Goal: Information Seeking & Learning: Learn about a topic

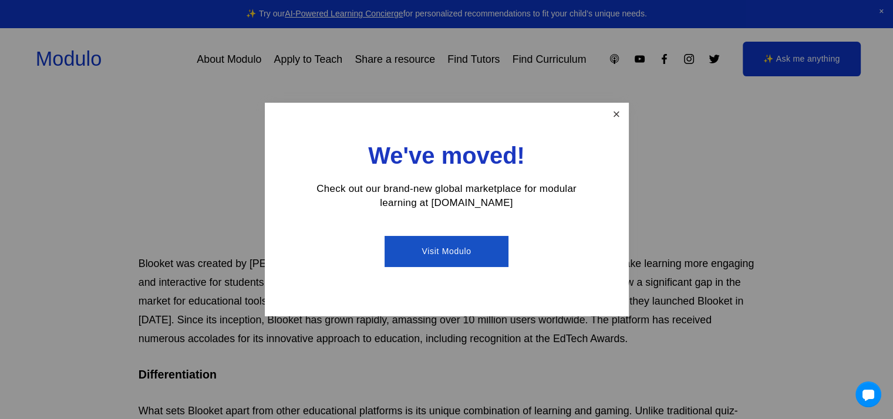
click at [619, 107] on link "Close" at bounding box center [616, 115] width 21 height 21
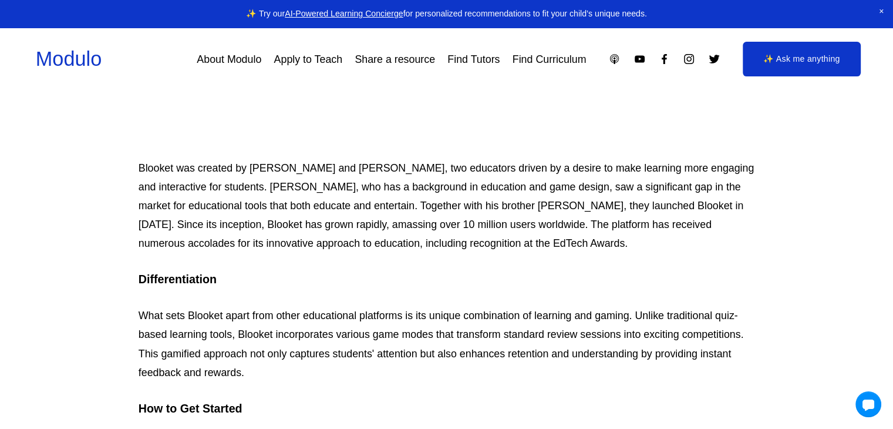
scroll to position [439, 0]
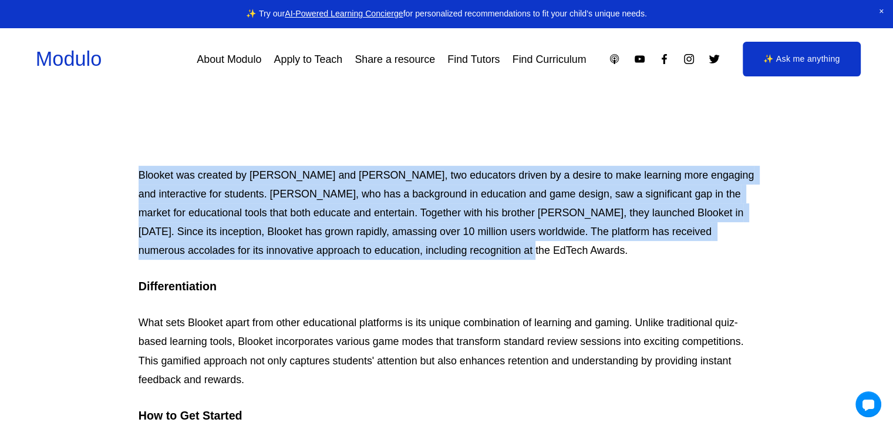
drag, startPoint x: 140, startPoint y: 164, endPoint x: 506, endPoint y: 258, distance: 377.7
click at [507, 258] on p "Blooket was created by [PERSON_NAME] and [PERSON_NAME], two educators driven by…" at bounding box center [447, 213] width 617 height 94
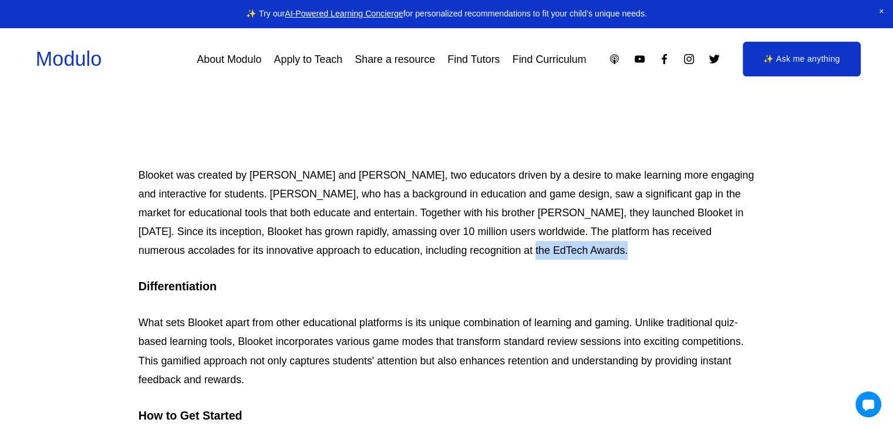
click at [507, 258] on p "Blooket was created by [PERSON_NAME] and [PERSON_NAME], two educators driven by…" at bounding box center [447, 213] width 617 height 94
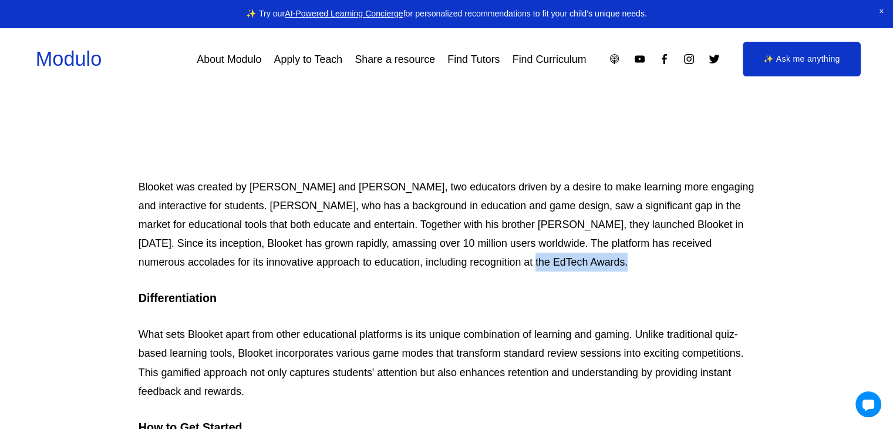
scroll to position [428, 0]
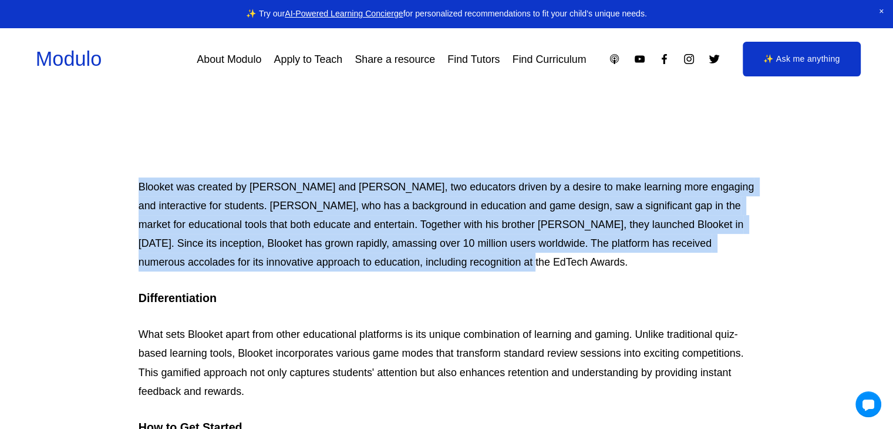
drag, startPoint x: 138, startPoint y: 174, endPoint x: 506, endPoint y: 266, distance: 379.5
copy p "Blooket was created by [PERSON_NAME] and [PERSON_NAME], two educators driven by…"
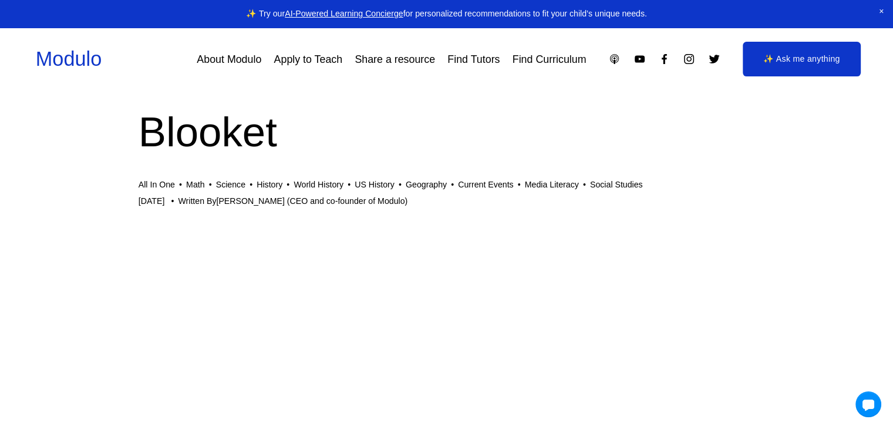
scroll to position [0, 0]
